Goal: Understand process/instructions: Learn how to perform a task or action

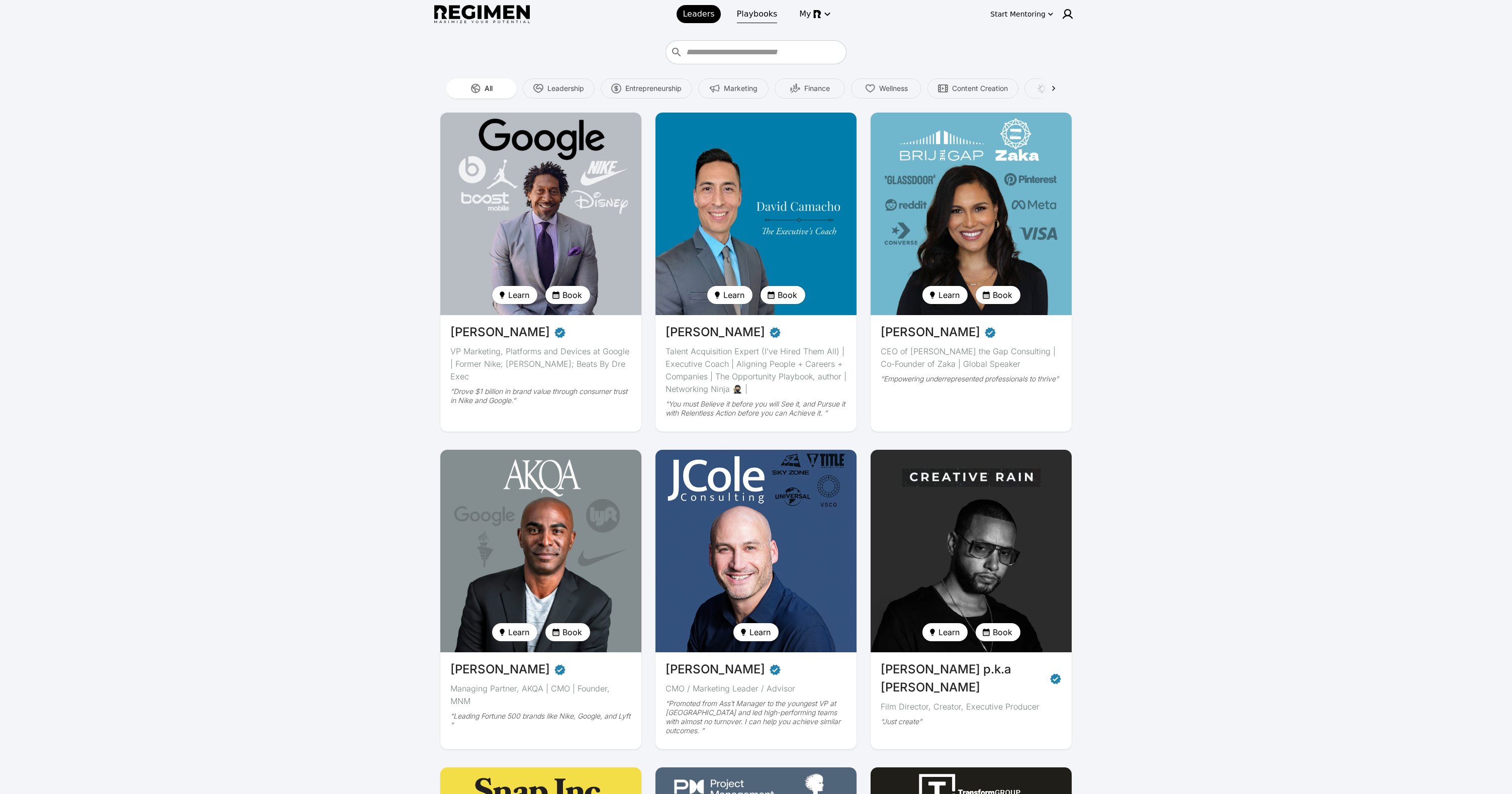
click at [780, 15] on link "Playbooks" at bounding box center [757, 14] width 53 height 18
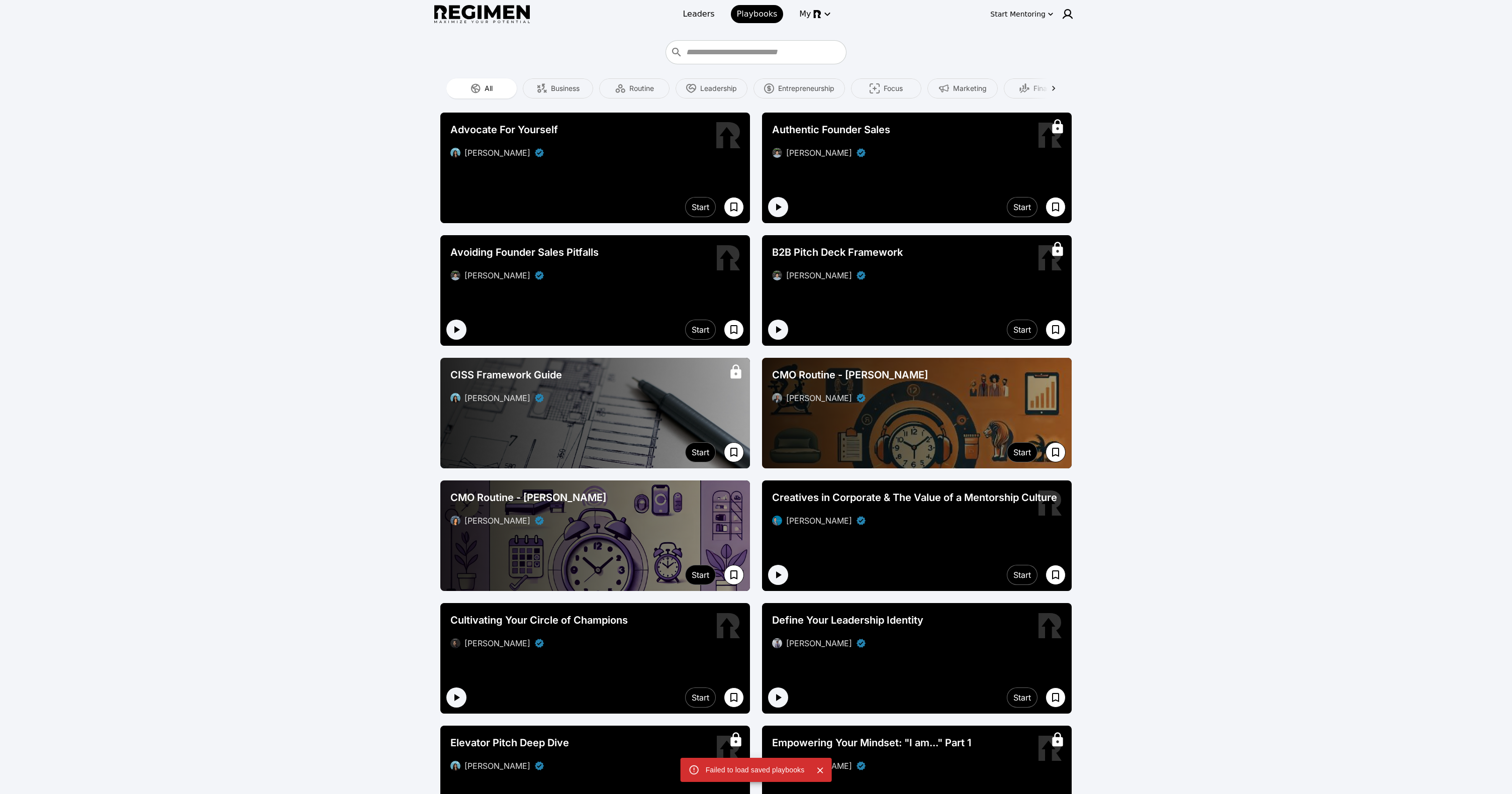
click at [670, 185] on div at bounding box center [595, 167] width 309 height 111
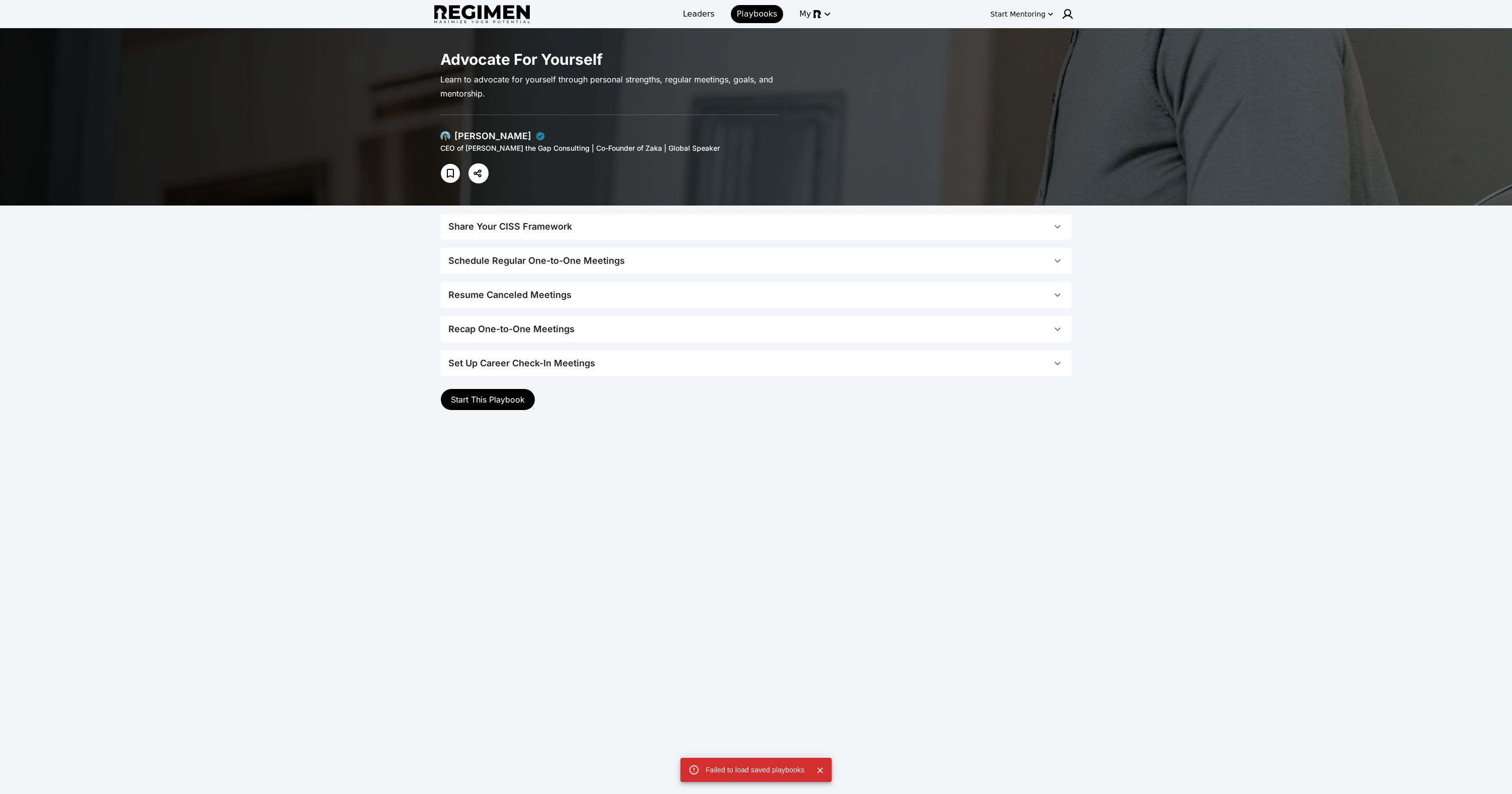
click at [1056, 227] on icon "button" at bounding box center [1058, 227] width 6 height 4
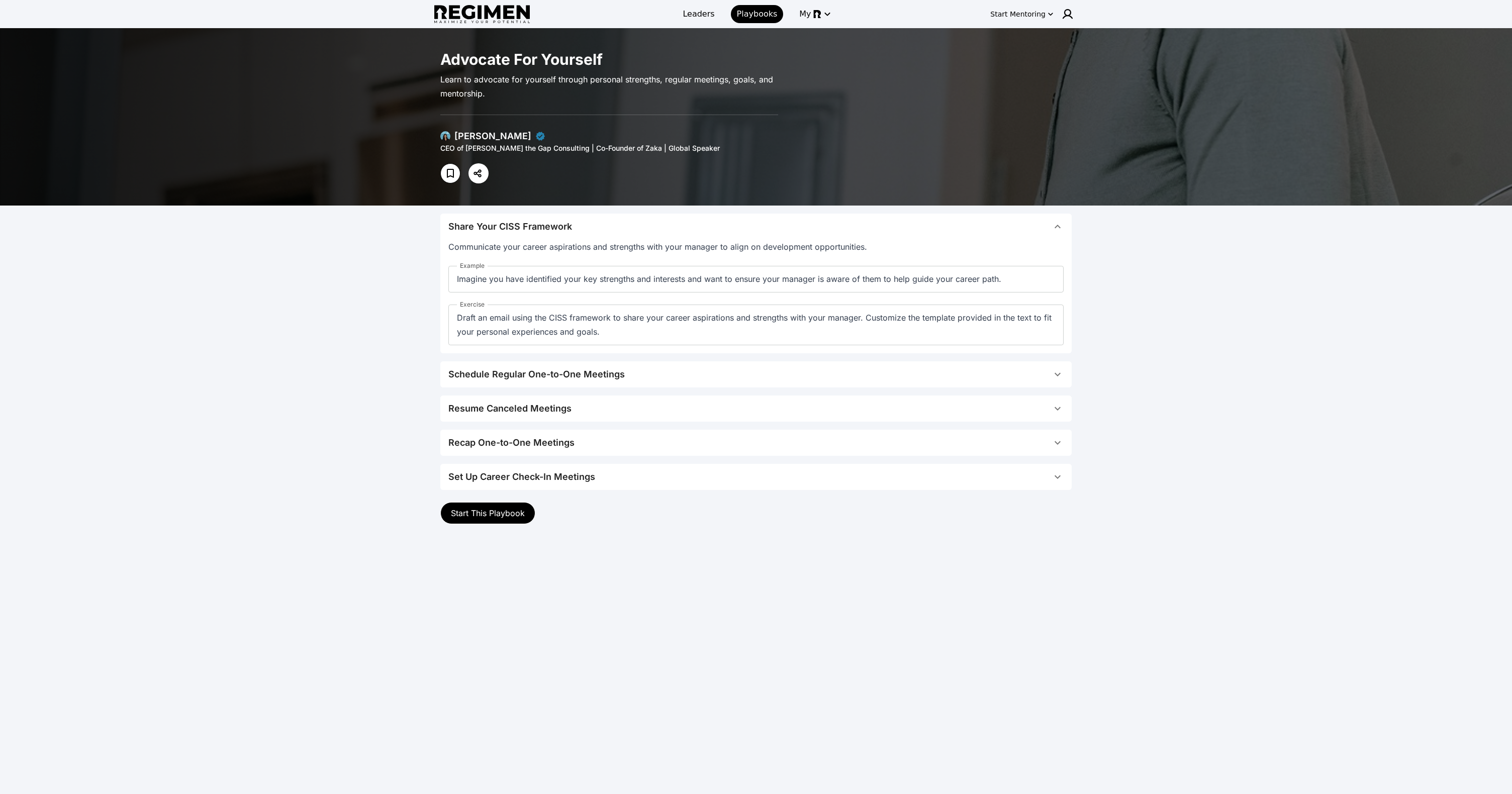
click at [657, 283] on p "Imagine you have identified your key strengths and interests and want to ensure…" at bounding box center [756, 279] width 598 height 14
click at [696, 277] on p "Imagine you have identified your key strengths and interests and want to ensure…" at bounding box center [756, 279] width 598 height 14
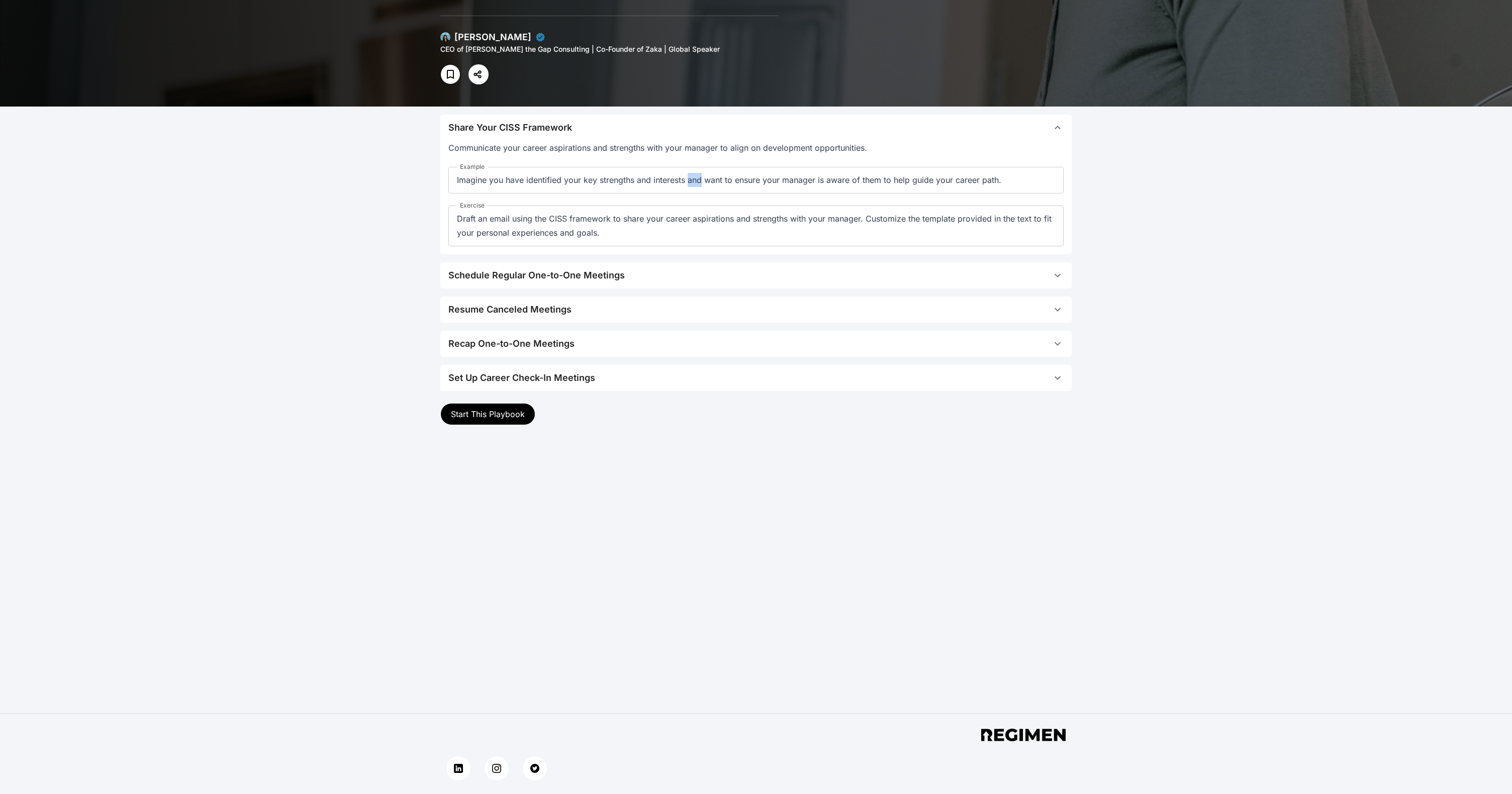
scroll to position [120, 0]
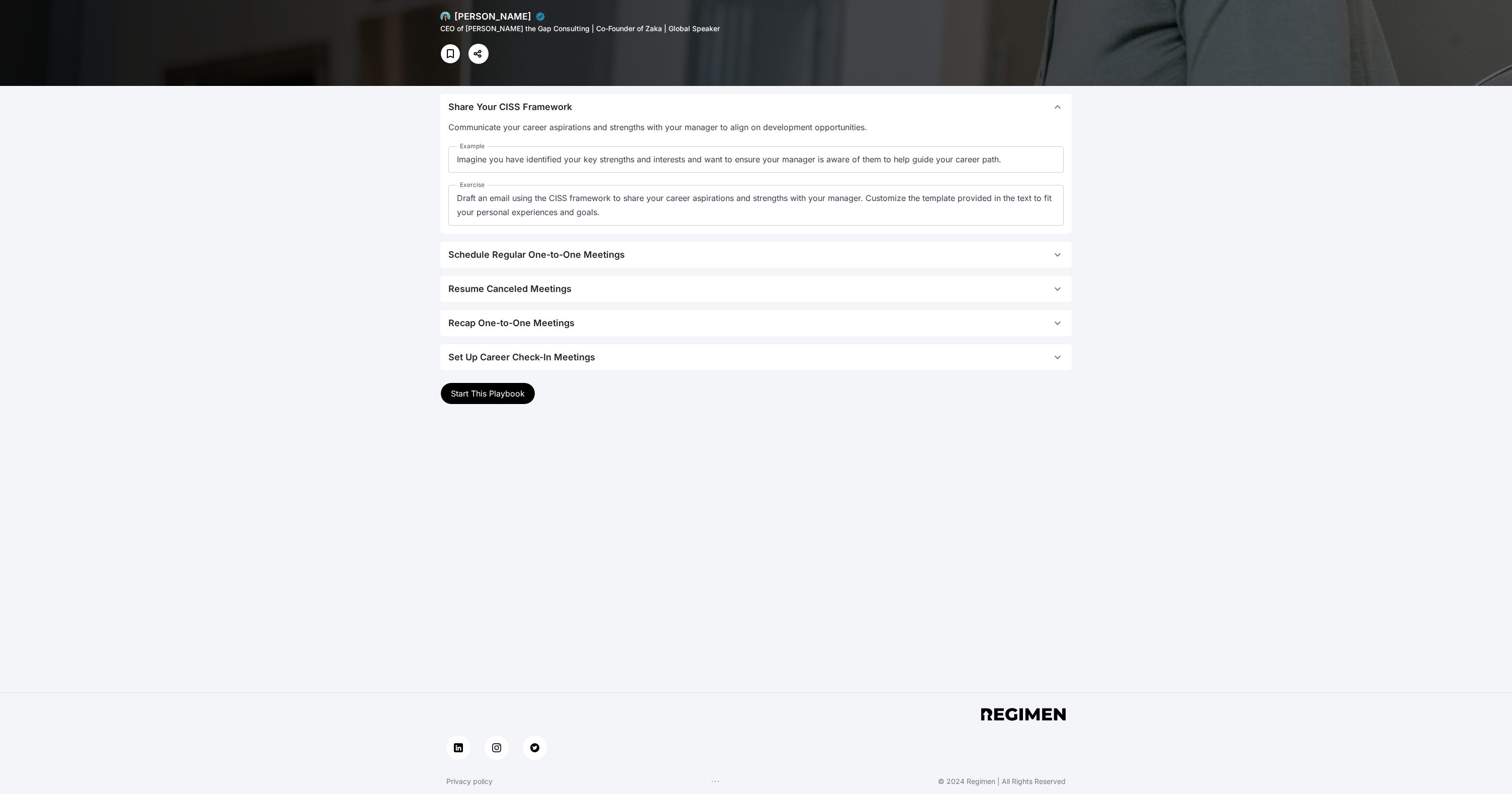
click at [759, 390] on div "Start This Playbook" at bounding box center [756, 393] width 643 height 22
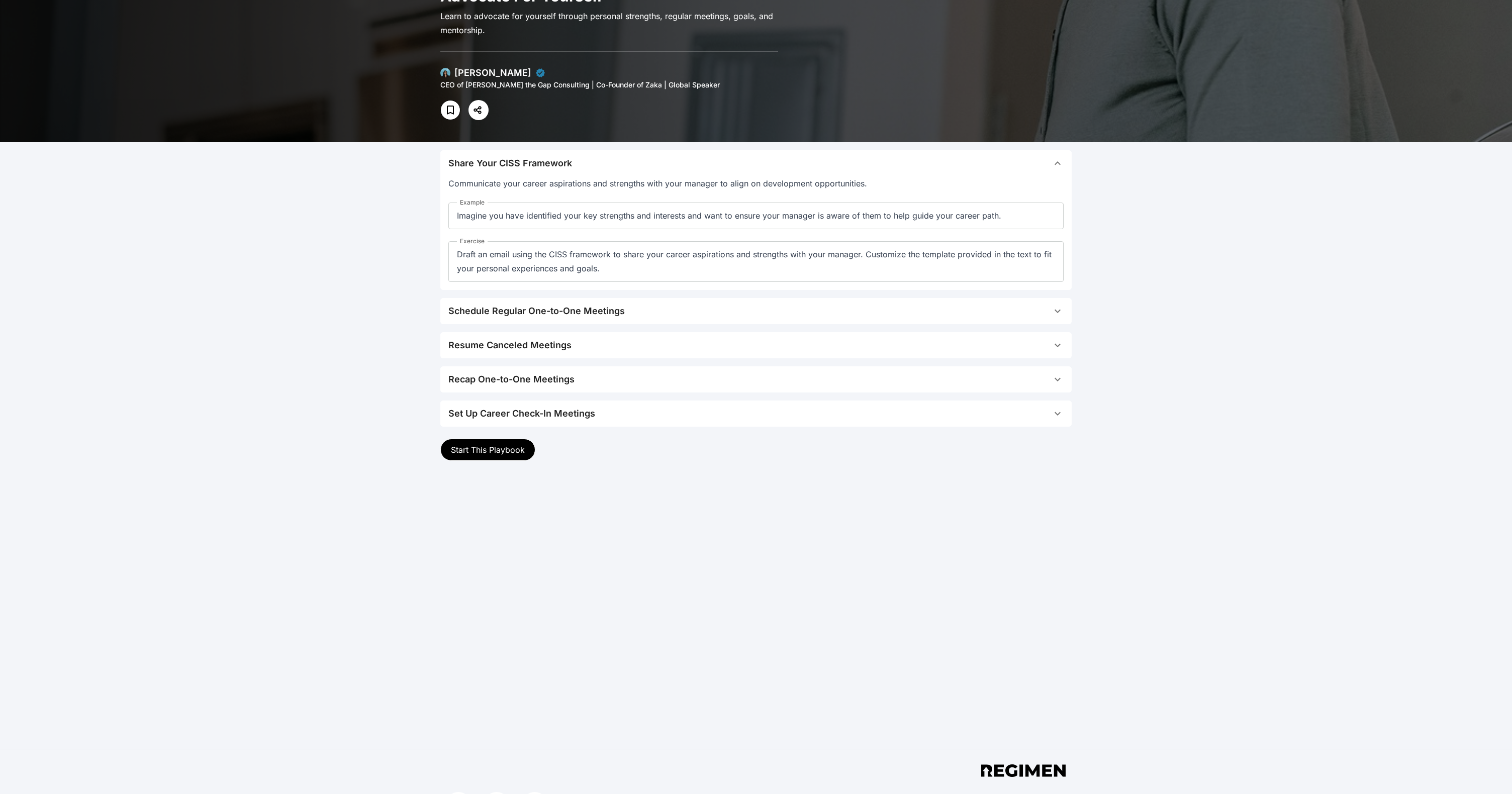
scroll to position [0, 0]
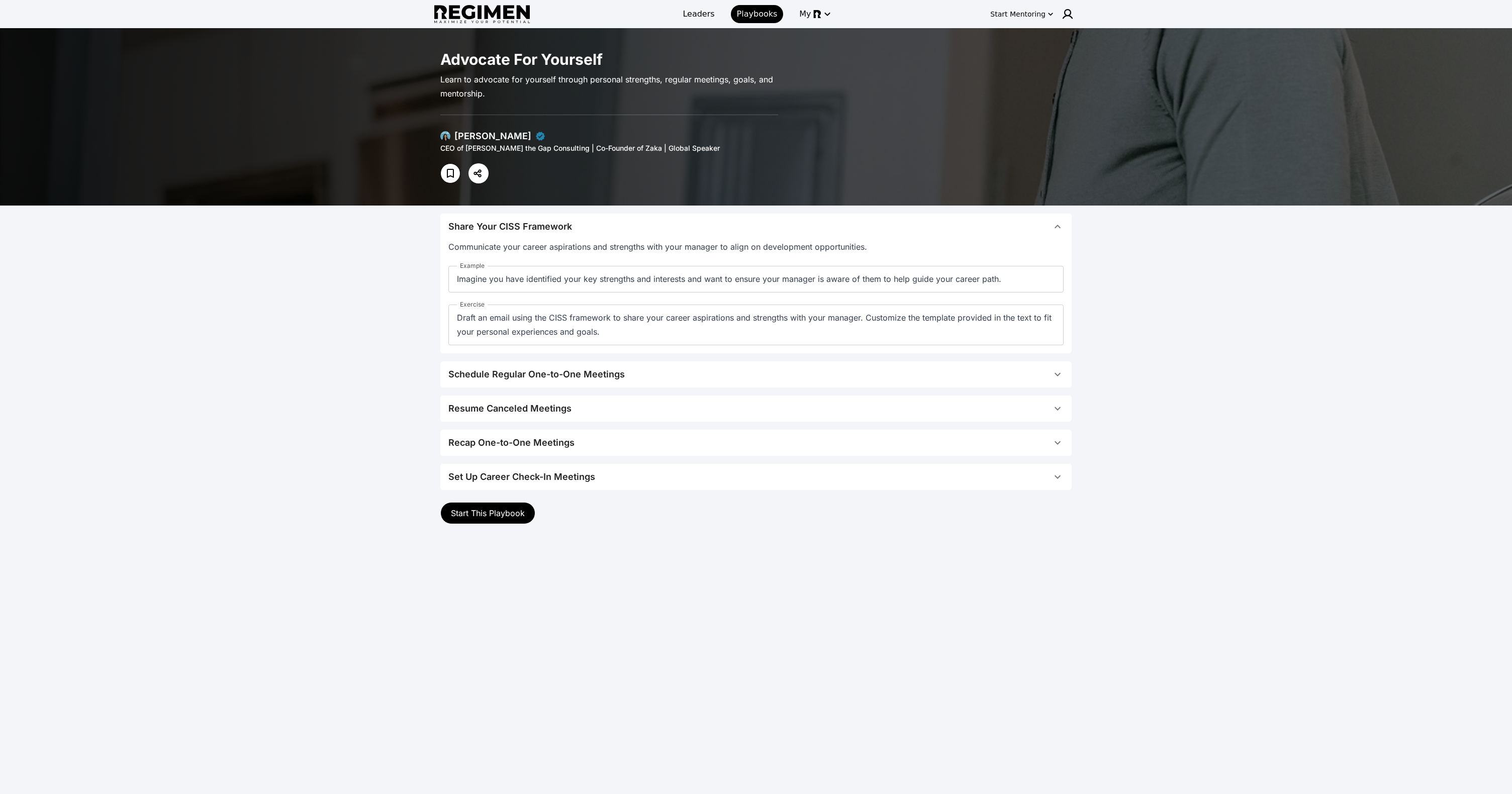
click at [623, 385] on button "Schedule Regular One-to-One Meetings" at bounding box center [756, 374] width 631 height 26
